Goal: Check status: Check status

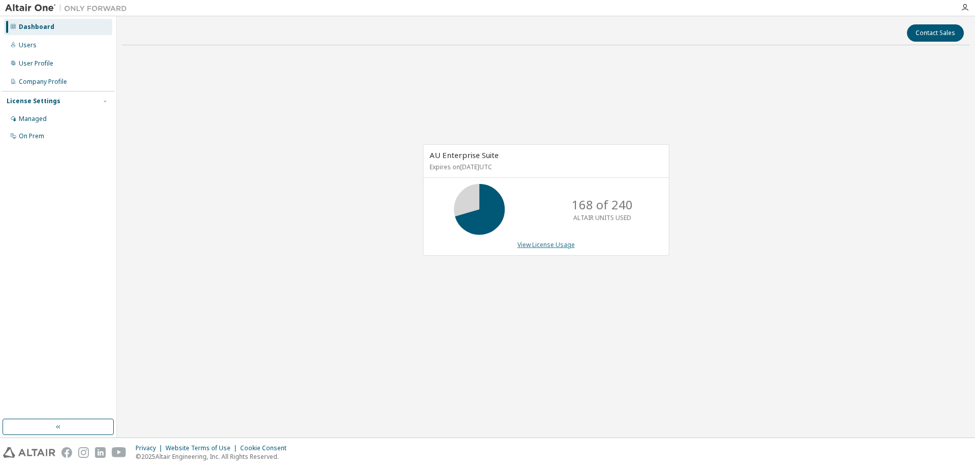
click at [554, 242] on link "View License Usage" at bounding box center [546, 244] width 57 height 9
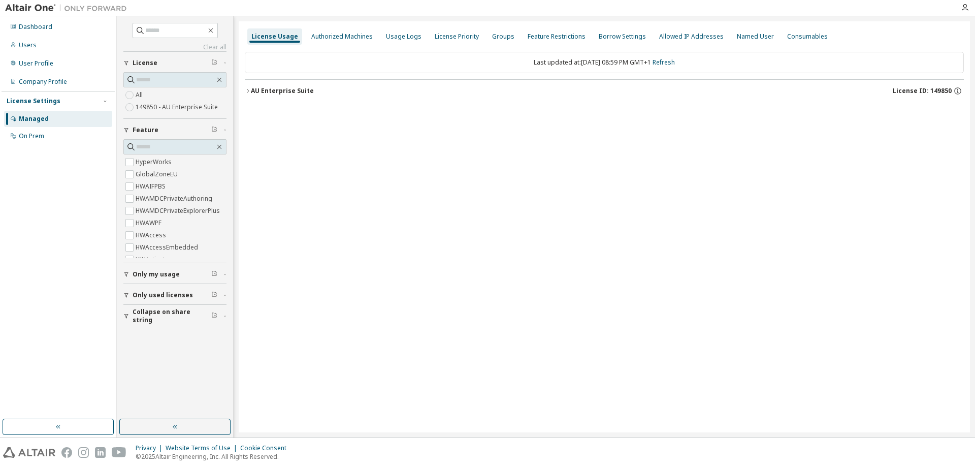
click at [319, 96] on button "AU Enterprise Suite License ID: 149850" at bounding box center [604, 91] width 719 height 22
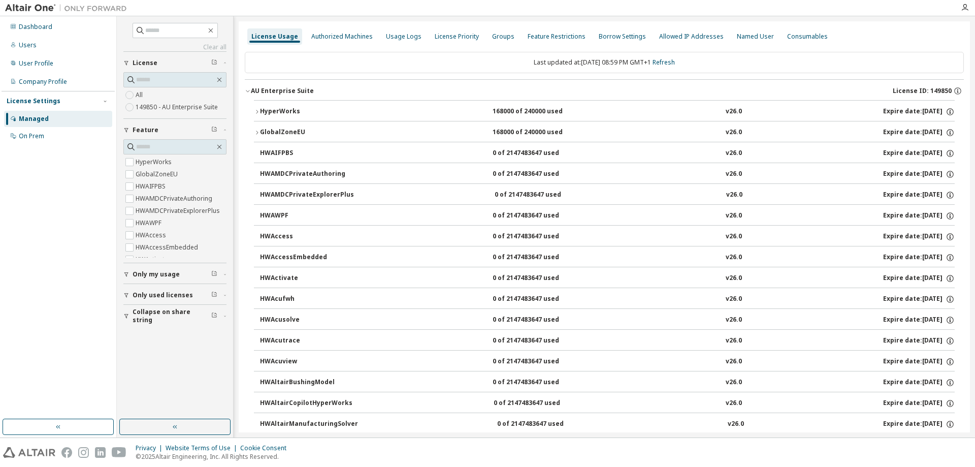
click at [783, 107] on button "HyperWorks 168000 of 240000 used v26.0 Expire date: [DATE]" at bounding box center [604, 112] width 701 height 22
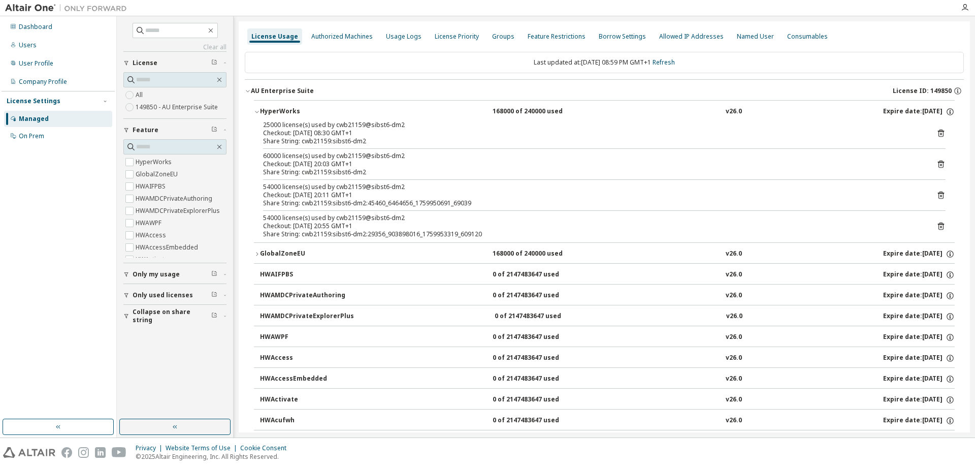
click at [939, 227] on icon at bounding box center [941, 226] width 9 height 9
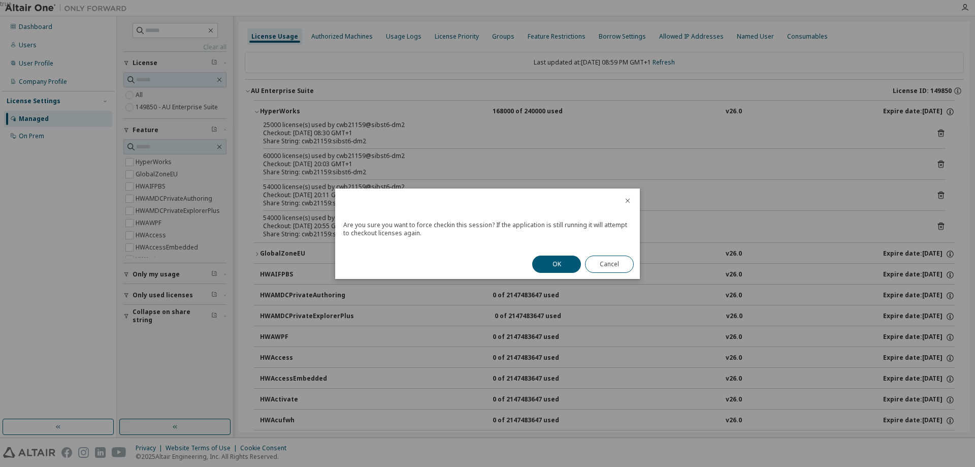
click at [939, 227] on div "true" at bounding box center [487, 233] width 975 height 467
click at [563, 261] on button "OK" at bounding box center [556, 264] width 49 height 17
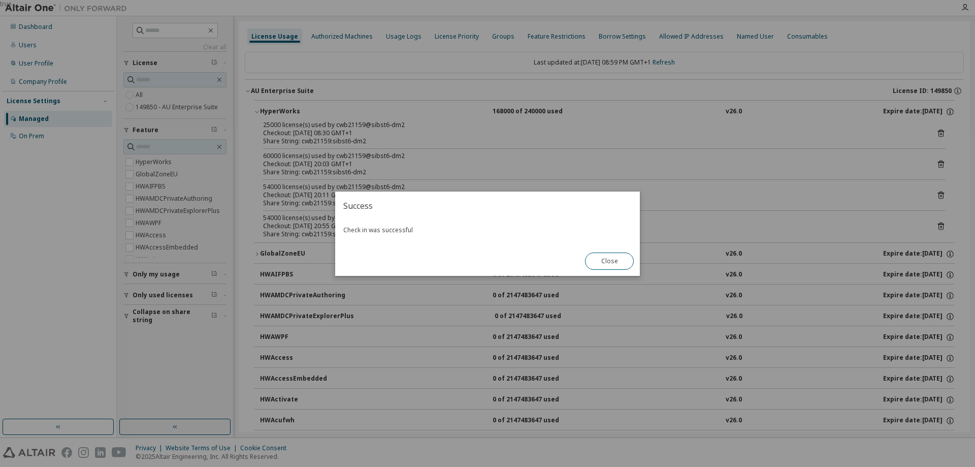
click at [619, 245] on div "Check in was successful" at bounding box center [487, 233] width 305 height 26
click at [612, 257] on button "Close" at bounding box center [609, 261] width 49 height 17
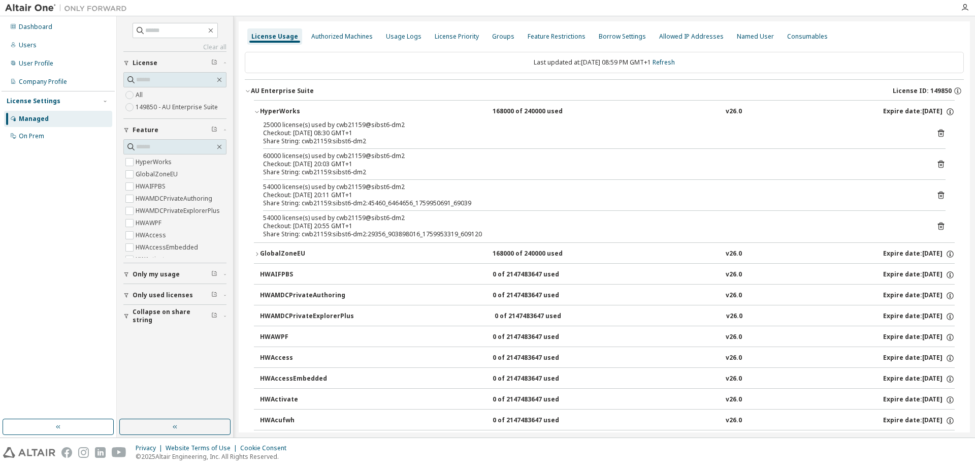
click at [938, 193] on icon at bounding box center [941, 196] width 6 height 8
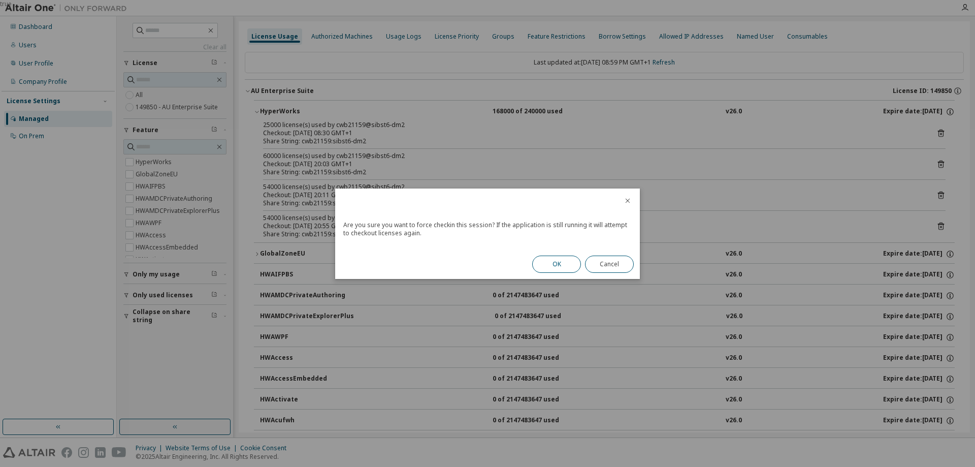
click at [559, 268] on button "OK" at bounding box center [556, 264] width 49 height 17
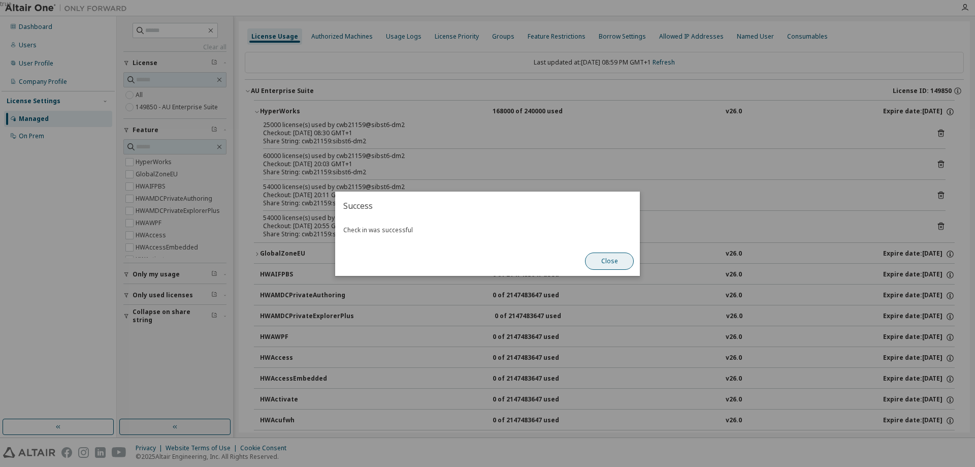
click at [618, 260] on button "Close" at bounding box center [609, 261] width 49 height 17
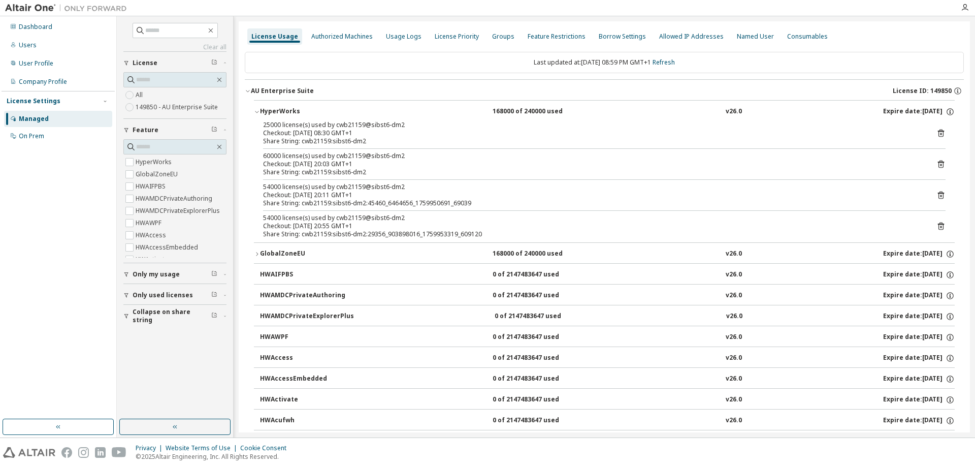
click at [939, 161] on icon at bounding box center [941, 164] width 9 height 9
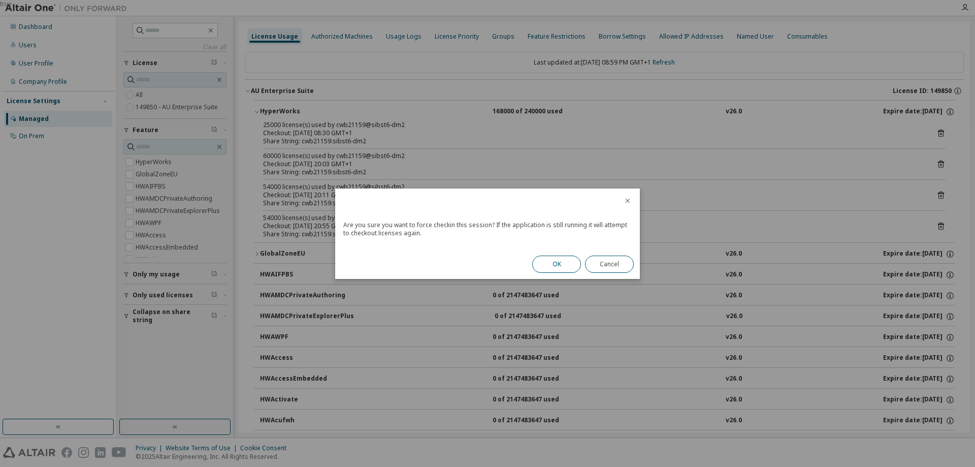
click at [563, 271] on button "OK" at bounding box center [556, 264] width 49 height 17
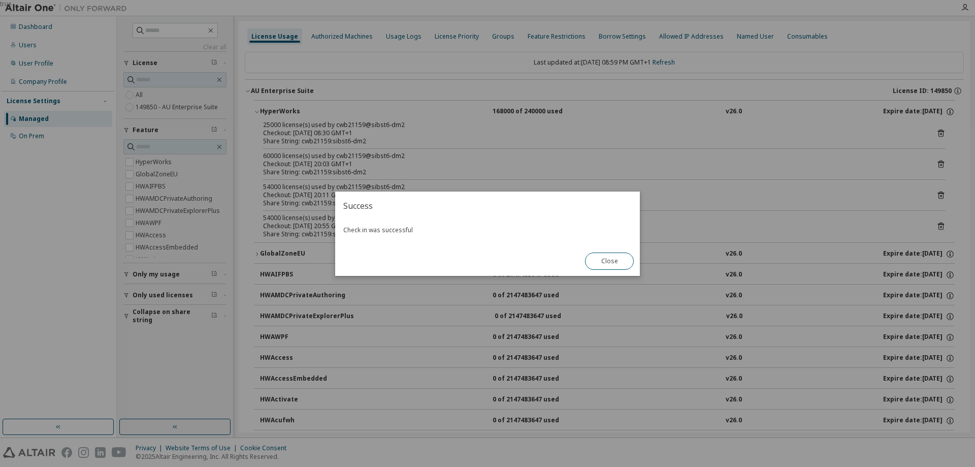
click at [637, 261] on div "Close" at bounding box center [609, 260] width 61 height 29
click at [604, 266] on button "Close" at bounding box center [609, 261] width 49 height 17
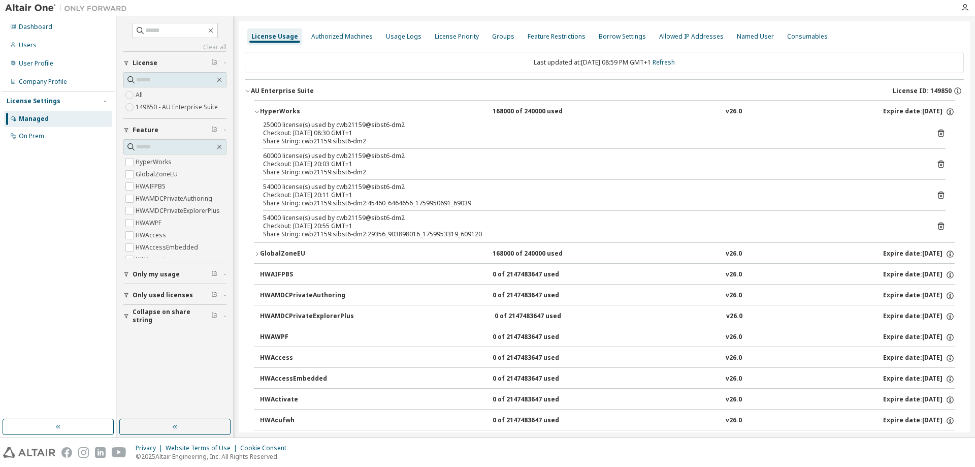
click at [937, 137] on icon at bounding box center [941, 133] width 9 height 9
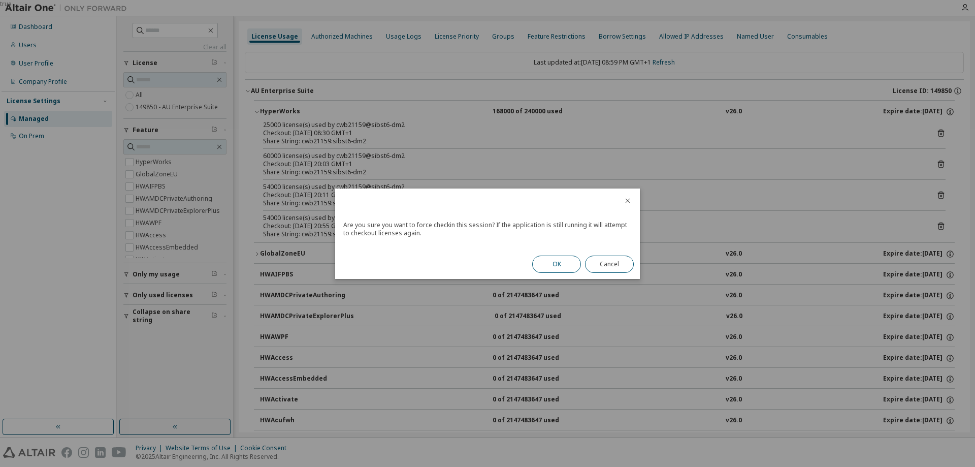
click at [566, 263] on button "OK" at bounding box center [556, 264] width 49 height 17
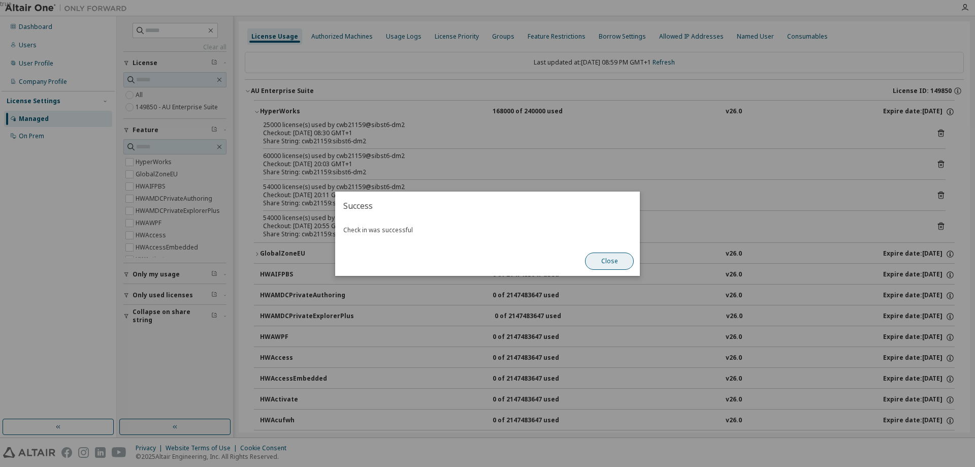
click at [603, 262] on button "Close" at bounding box center [609, 261] width 49 height 17
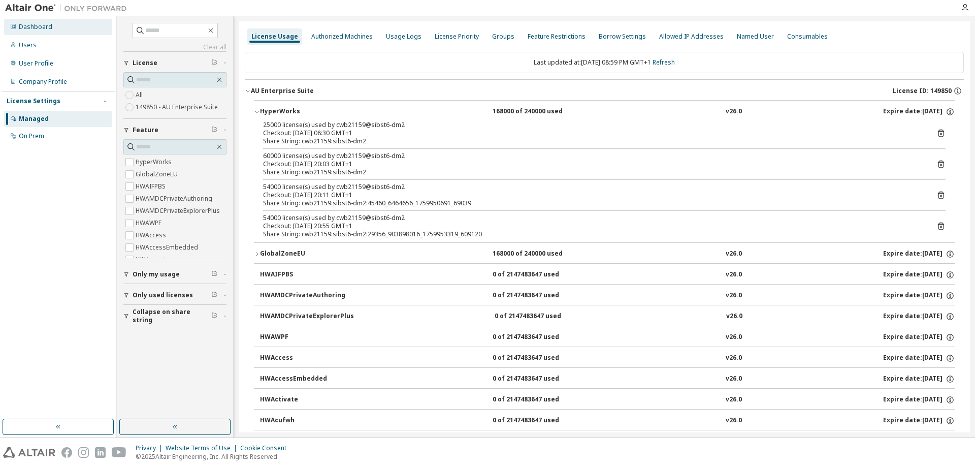
click at [71, 23] on div "Dashboard" at bounding box center [58, 27] width 108 height 16
